Goal: Communication & Community: Connect with others

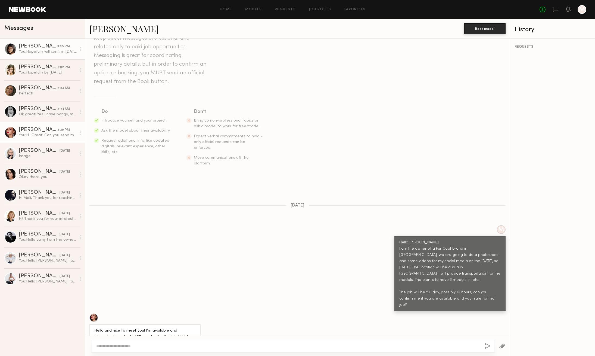
click at [42, 45] on div "[PERSON_NAME]" at bounding box center [38, 46] width 39 height 5
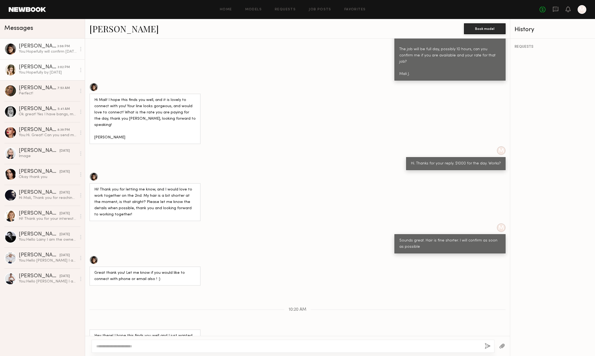
click at [44, 70] on div "[PERSON_NAME]" at bounding box center [38, 67] width 39 height 5
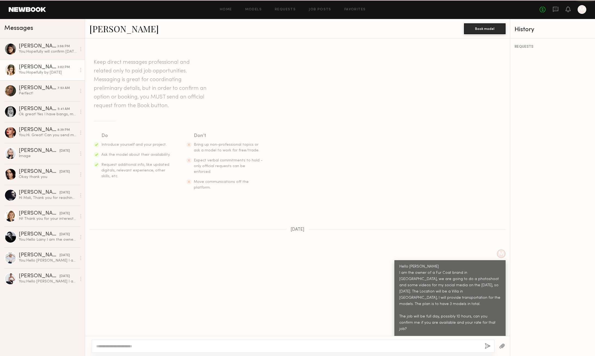
scroll to position [329, 0]
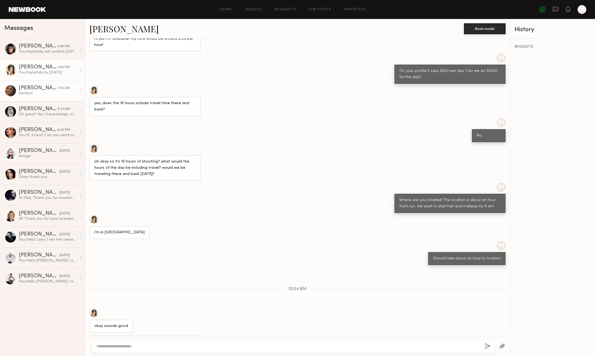
click at [47, 92] on div "Perfect!" at bounding box center [48, 93] width 58 height 5
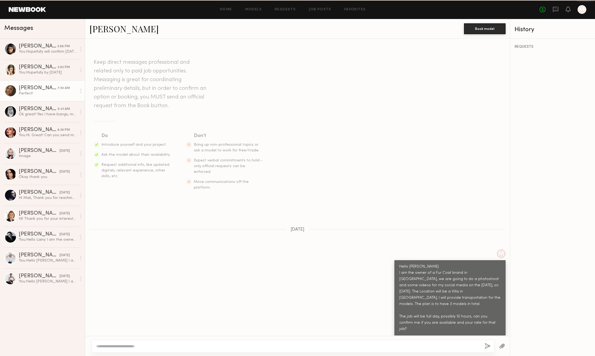
scroll to position [173, 0]
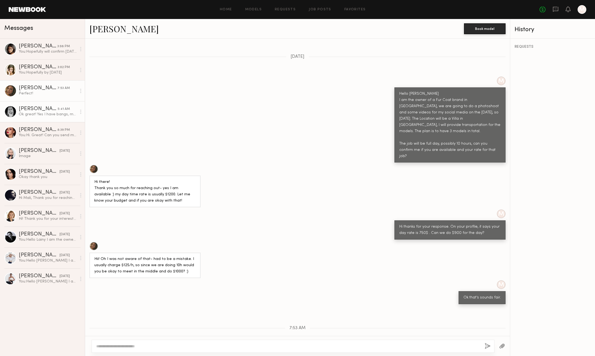
click at [50, 110] on div "[PERSON_NAME]" at bounding box center [38, 108] width 39 height 5
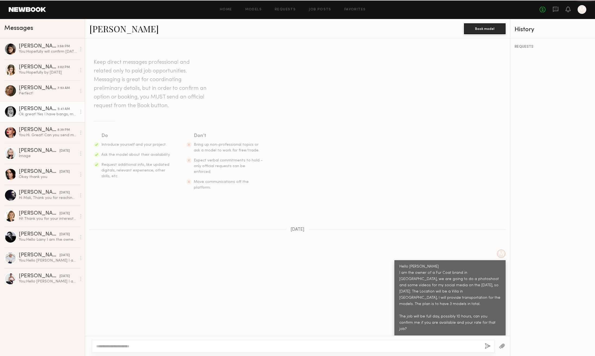
scroll to position [92, 0]
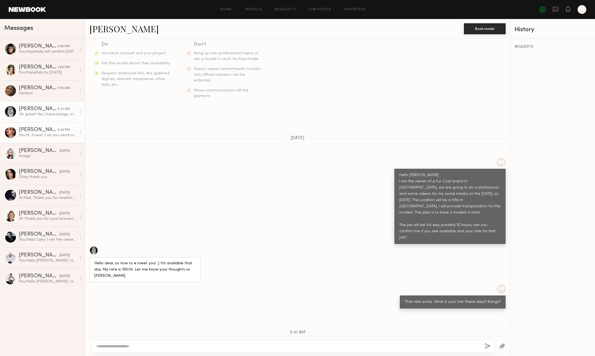
click at [43, 133] on div "You: Hi. Great! Can you send me your instagram account?" at bounding box center [48, 135] width 58 height 5
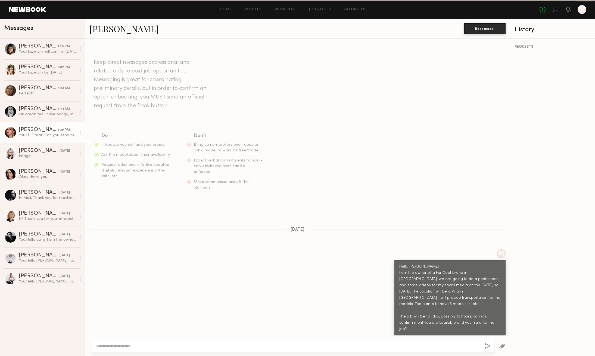
scroll to position [24, 0]
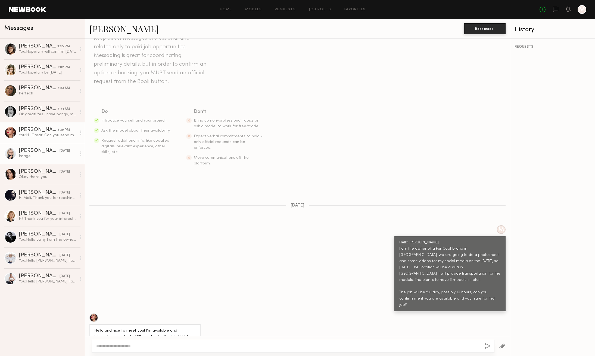
click at [41, 155] on div "Image" at bounding box center [48, 156] width 58 height 5
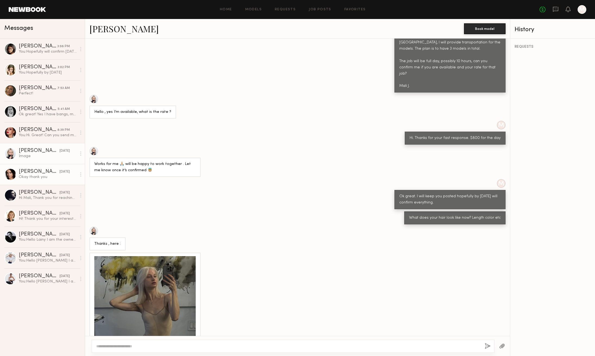
click at [40, 177] on div "Okay thank you" at bounding box center [48, 177] width 58 height 5
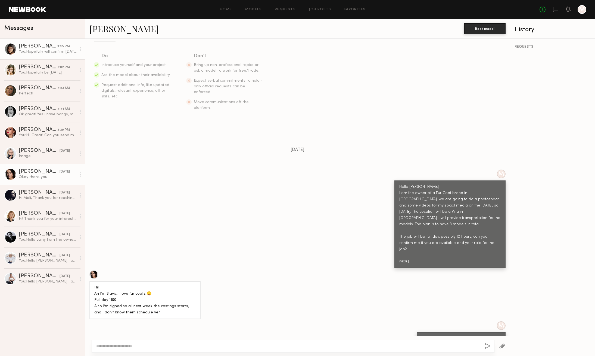
click at [40, 50] on div "You: Hopefully will confirm [DATE]" at bounding box center [48, 51] width 58 height 5
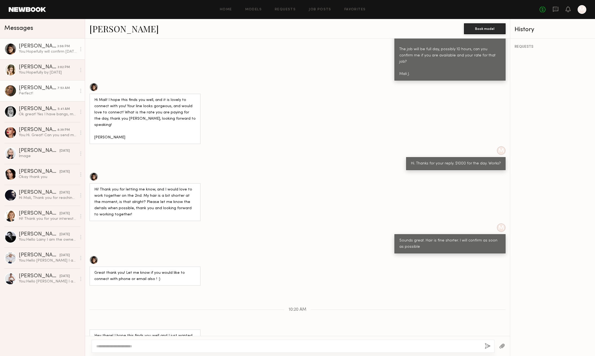
click at [37, 92] on div "Perfect!" at bounding box center [48, 93] width 58 height 5
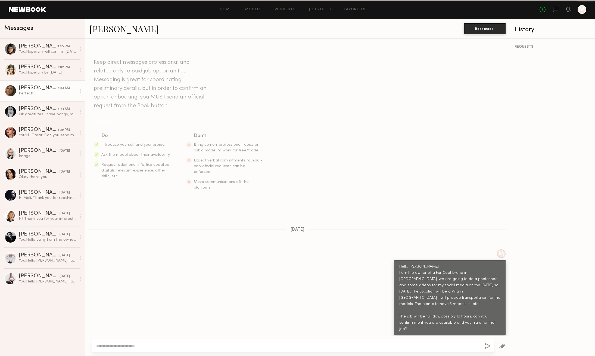
scroll to position [173, 0]
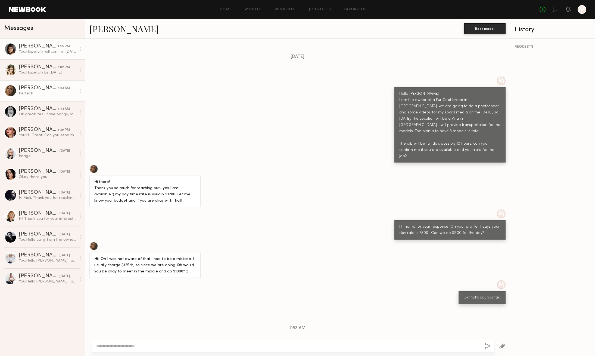
click at [34, 45] on div "[PERSON_NAME]" at bounding box center [38, 46] width 39 height 5
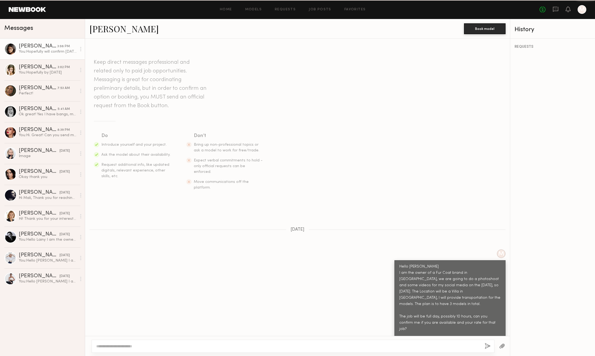
scroll to position [268, 0]
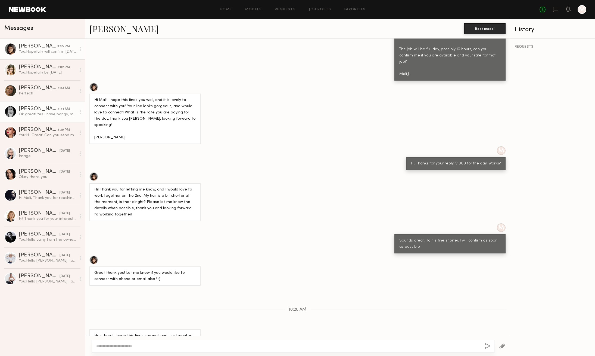
click at [44, 114] on div "Ok great! Yes I have bangs, medium length hair" at bounding box center [48, 114] width 58 height 5
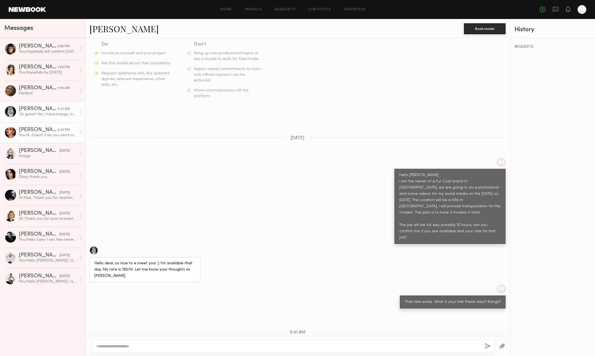
click at [39, 133] on div "[PERSON_NAME]" at bounding box center [38, 129] width 39 height 5
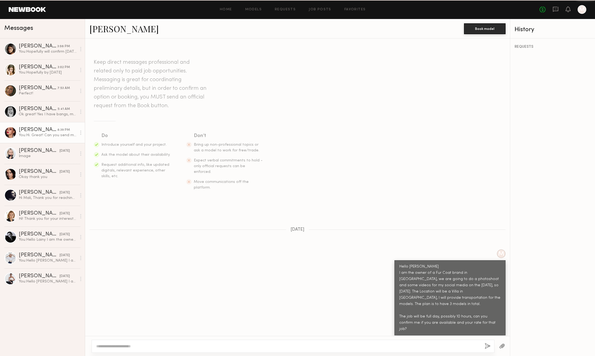
scroll to position [24, 0]
